Goal: Transaction & Acquisition: Book appointment/travel/reservation

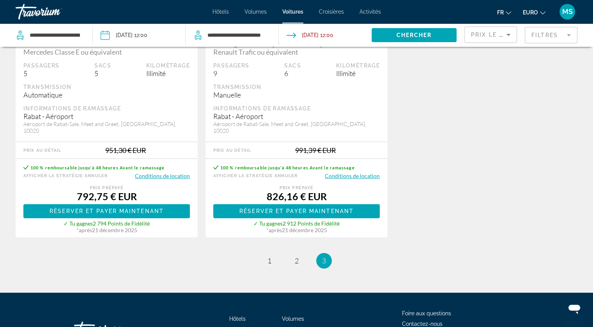
scroll to position [172, 0]
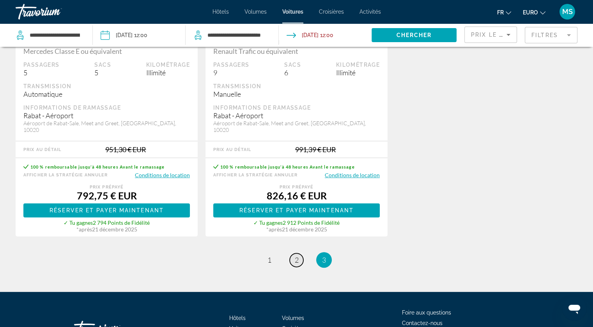
click at [299, 253] on link "page 2" at bounding box center [297, 260] width 14 height 14
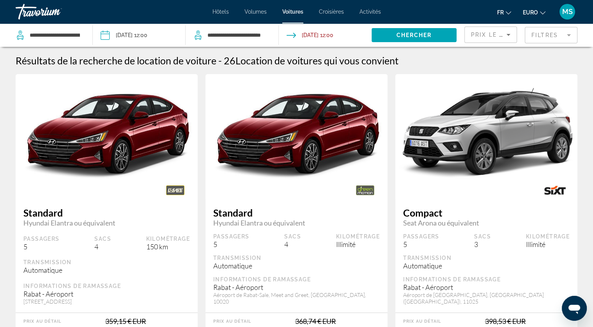
click at [220, 11] on span "Hôtels" at bounding box center [220, 12] width 16 height 6
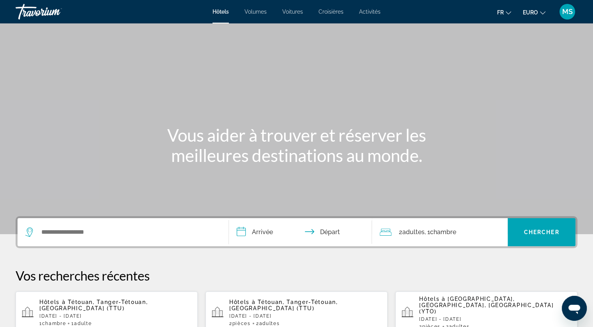
click at [140, 301] on div "Hôtels à [GEOGRAPHIC_DATA], Tanger-Tétouan, [GEOGRAPHIC_DATA] (TTU) [DATE] - [D…" at bounding box center [115, 312] width 152 height 27
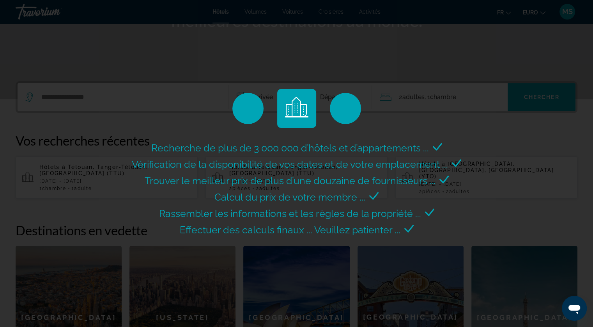
scroll to position [140, 0]
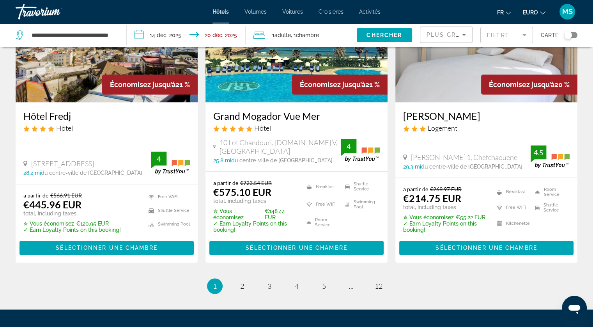
scroll to position [1024, 0]
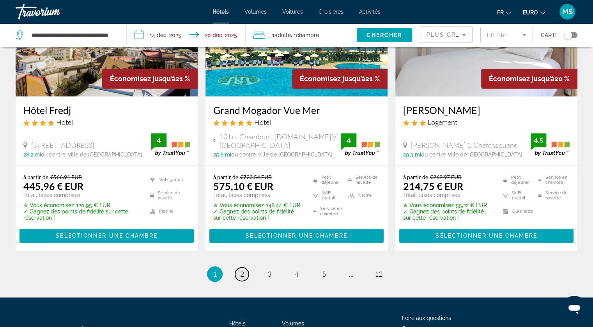
click at [243, 269] on span "2" at bounding box center [242, 273] width 4 height 9
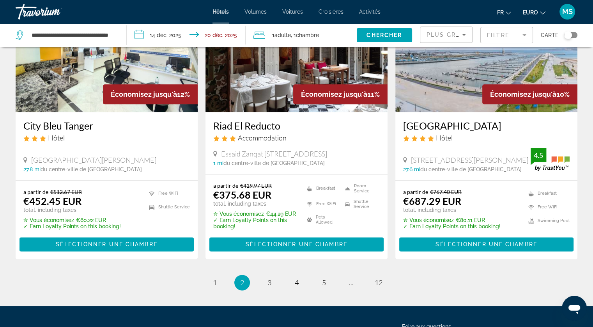
scroll to position [993, 0]
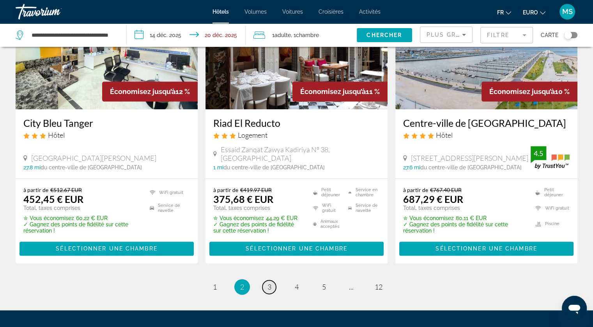
click at [269, 282] on span "3" at bounding box center [269, 286] width 4 height 9
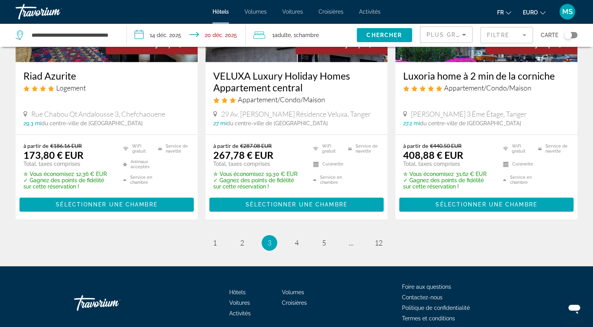
scroll to position [1063, 0]
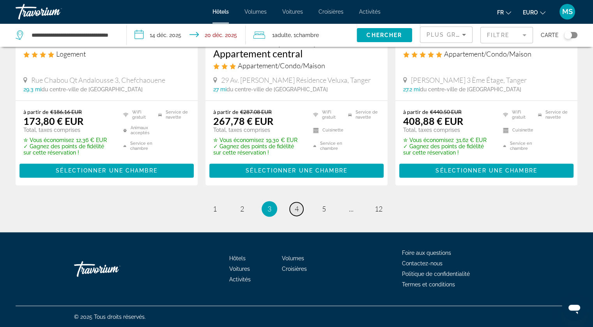
click at [298, 209] on span "4" at bounding box center [297, 208] width 4 height 9
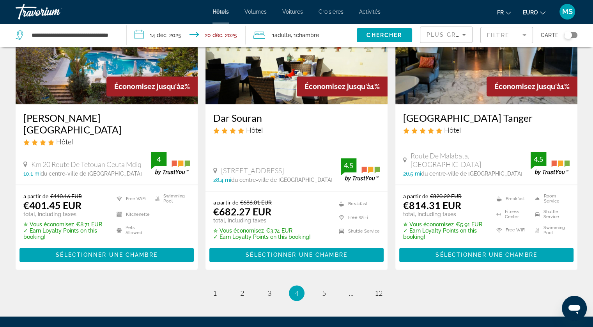
scroll to position [998, 0]
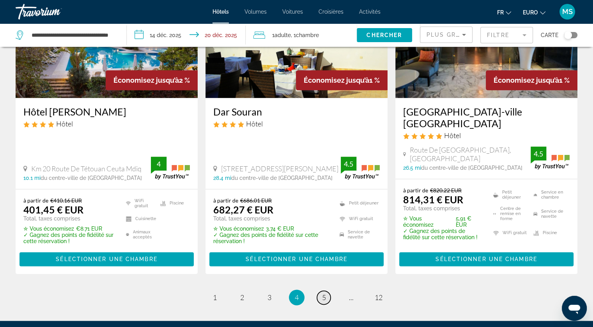
click at [326, 290] on link "page 5" at bounding box center [324, 297] width 14 height 14
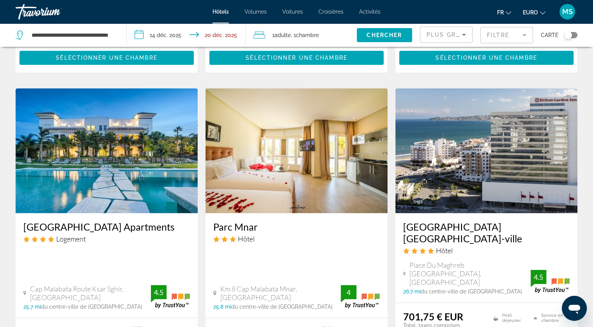
scroll to position [904, 0]
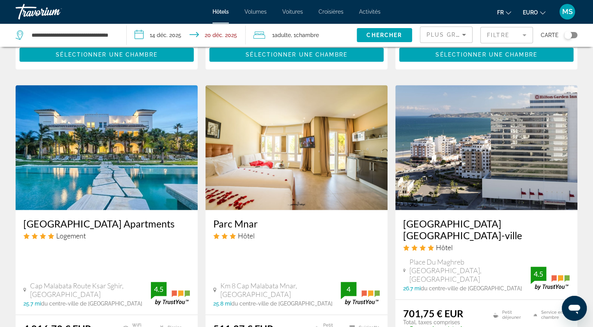
click at [504, 133] on img "Contenu principal" at bounding box center [486, 147] width 182 height 125
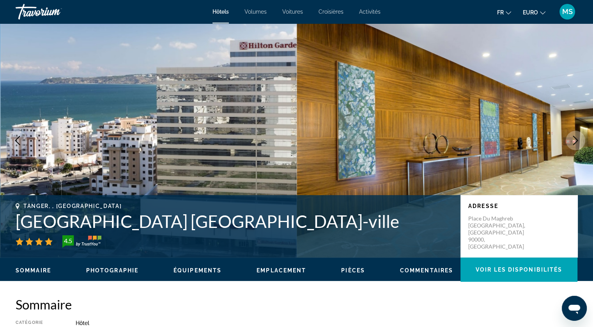
click at [573, 136] on icon "Image suivante" at bounding box center [575, 140] width 9 height 9
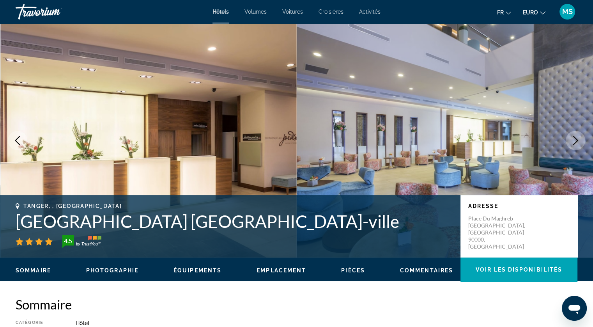
click at [573, 136] on icon "Image suivante" at bounding box center [575, 140] width 9 height 9
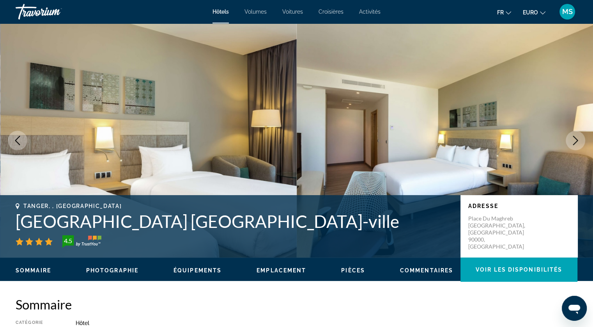
click at [573, 136] on icon "Image suivante" at bounding box center [575, 140] width 9 height 9
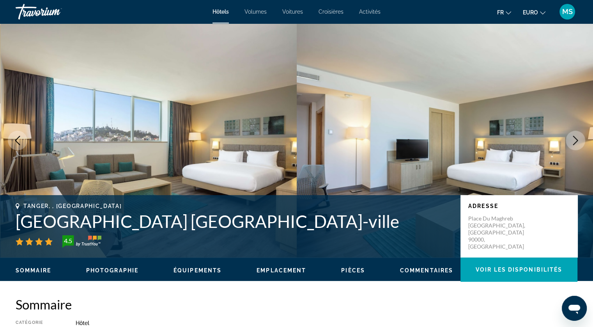
click at [573, 136] on icon "Image suivante" at bounding box center [575, 140] width 9 height 9
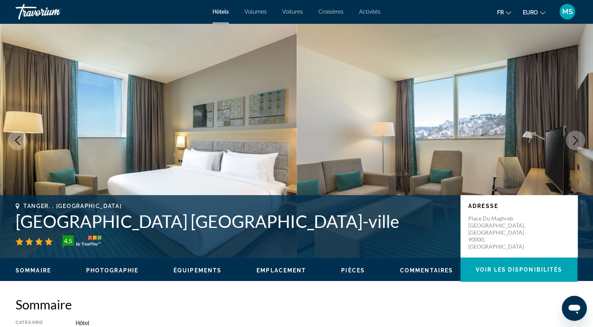
click at [573, 136] on icon "Image suivante" at bounding box center [575, 140] width 9 height 9
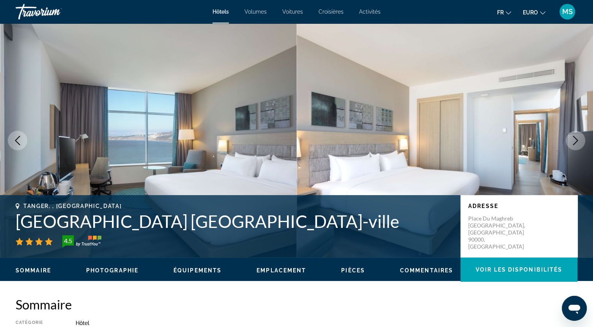
click at [573, 136] on icon "Image suivante" at bounding box center [575, 140] width 9 height 9
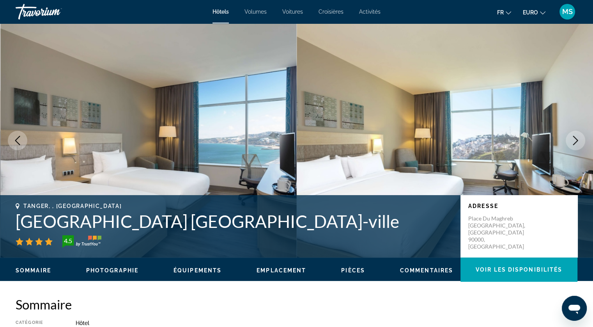
click at [573, 136] on icon "Image suivante" at bounding box center [575, 140] width 9 height 9
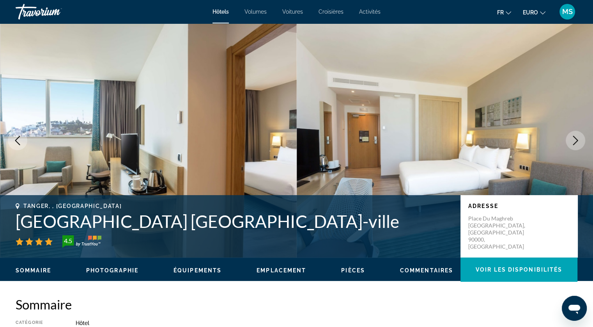
click at [573, 136] on icon "Image suivante" at bounding box center [575, 140] width 9 height 9
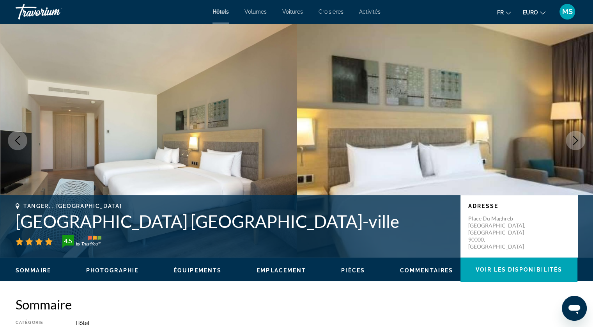
click at [573, 136] on icon "Image suivante" at bounding box center [575, 140] width 9 height 9
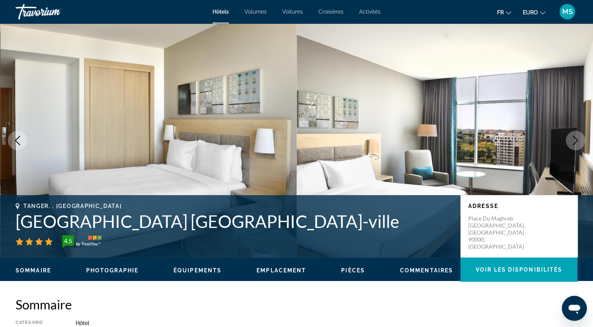
click at [573, 136] on icon "Image suivante" at bounding box center [575, 140] width 9 height 9
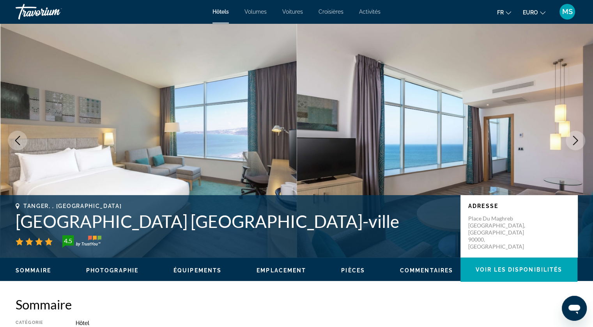
click at [573, 136] on icon "Image suivante" at bounding box center [575, 140] width 9 height 9
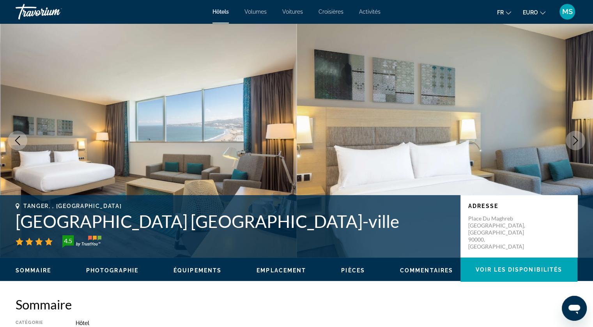
click at [573, 136] on icon "Image suivante" at bounding box center [575, 140] width 9 height 9
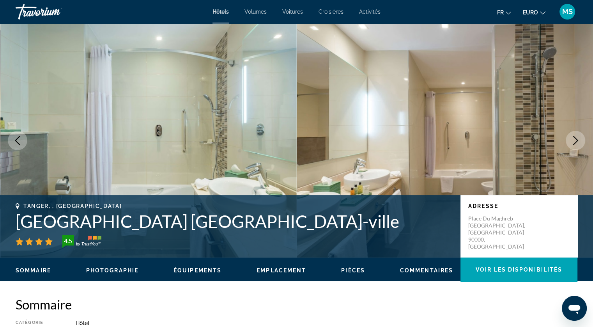
click at [573, 136] on icon "Image suivante" at bounding box center [575, 140] width 9 height 9
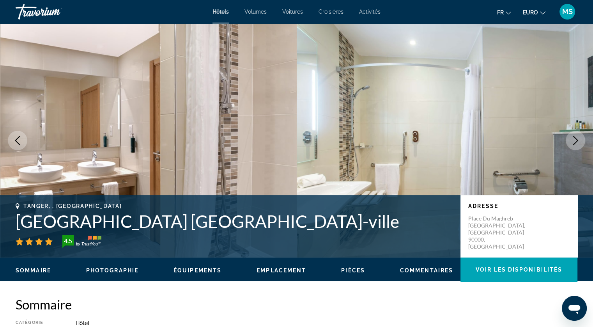
click at [573, 136] on icon "Image suivante" at bounding box center [575, 140] width 9 height 9
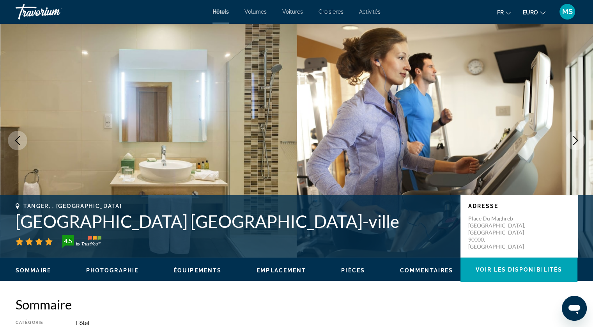
click at [573, 136] on icon "Image suivante" at bounding box center [575, 140] width 9 height 9
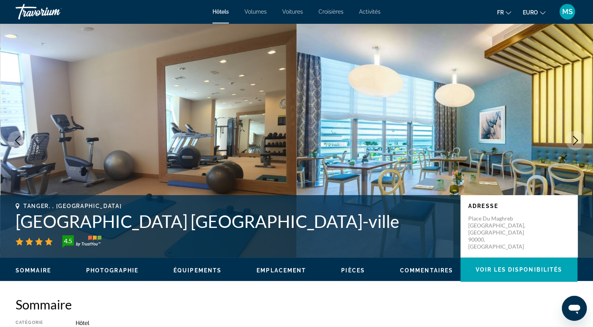
click at [573, 136] on icon "Image suivante" at bounding box center [575, 140] width 9 height 9
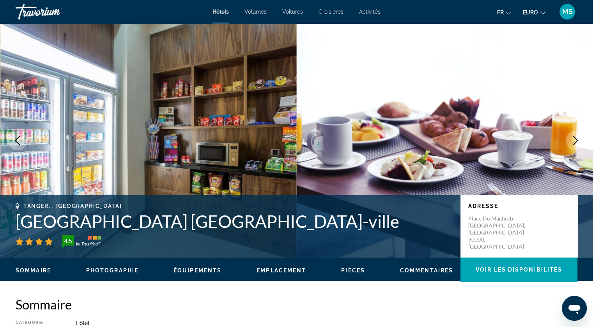
click at [573, 136] on icon "Image suivante" at bounding box center [575, 140] width 9 height 9
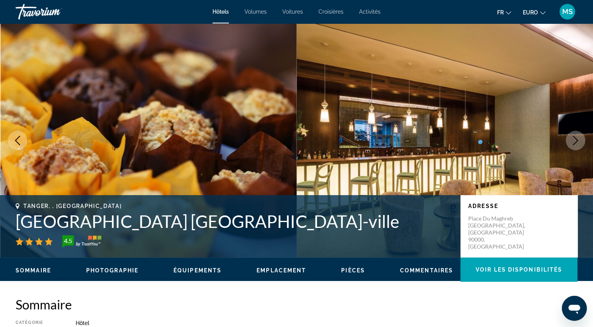
click at [573, 136] on icon "Image suivante" at bounding box center [575, 140] width 9 height 9
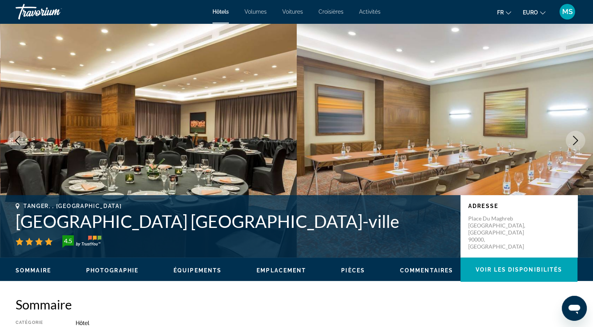
click at [573, 136] on icon "Image suivante" at bounding box center [575, 140] width 9 height 9
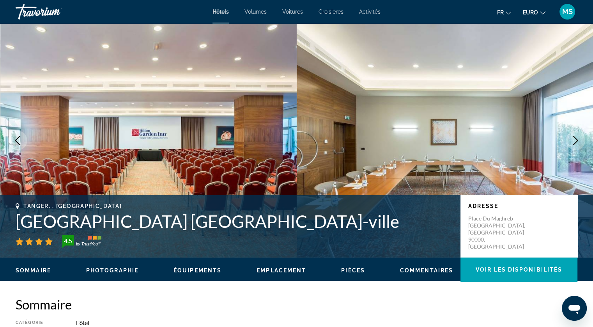
click at [573, 136] on icon "Image suivante" at bounding box center [575, 140] width 9 height 9
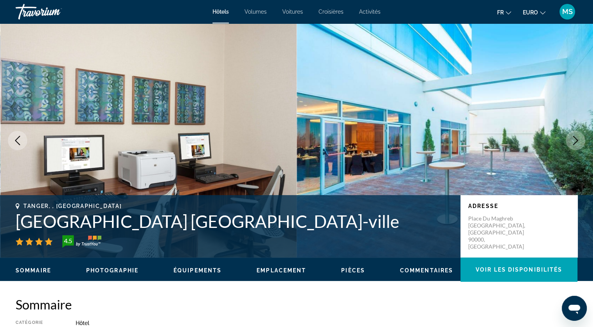
click at [573, 136] on icon "Image suivante" at bounding box center [575, 140] width 9 height 9
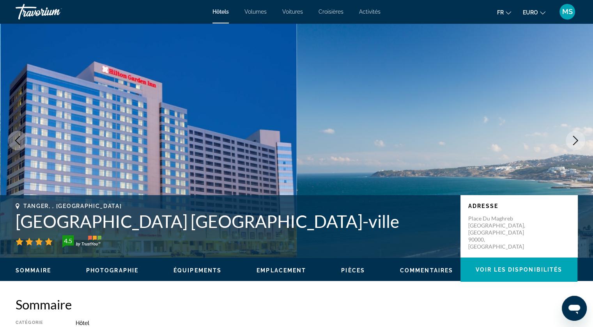
click at [573, 136] on icon "Image suivante" at bounding box center [575, 140] width 9 height 9
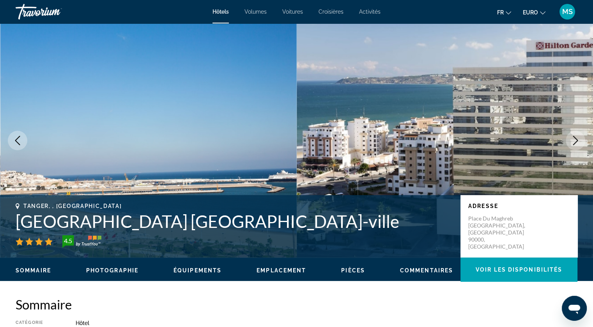
click at [246, 12] on span "Volumes" at bounding box center [255, 12] width 22 height 6
